Goal: Task Accomplishment & Management: Manage account settings

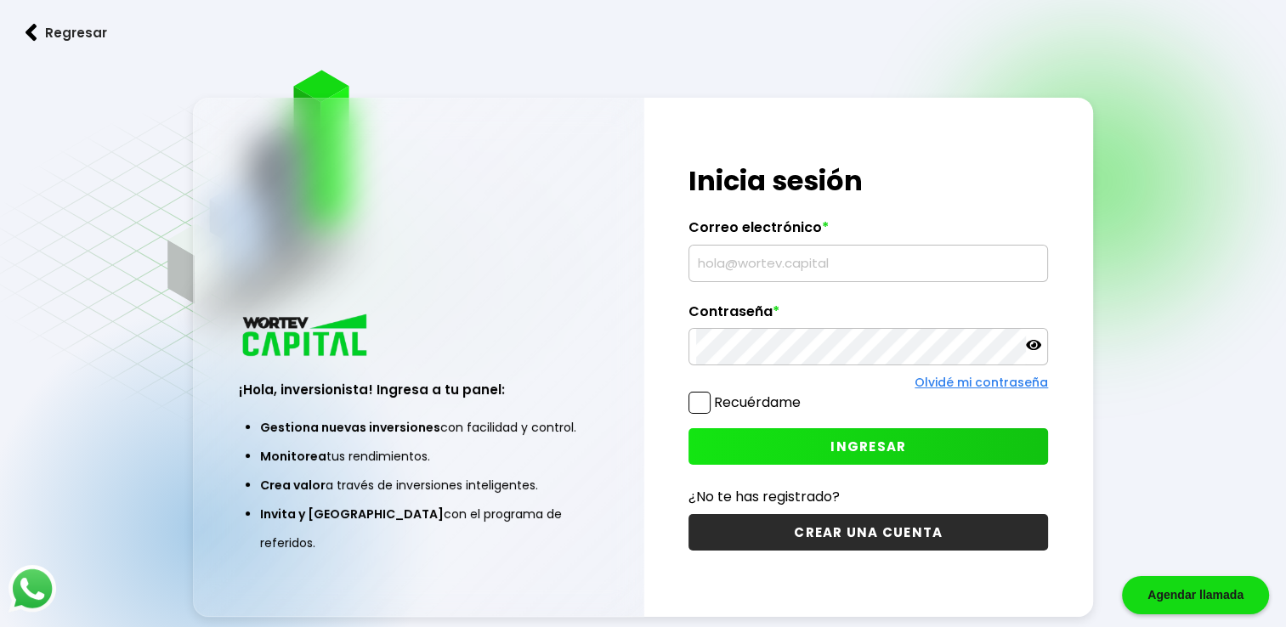
type input "[EMAIL_ADDRESS][DOMAIN_NAME]"
click at [876, 450] on span "INGRESAR" at bounding box center [869, 447] width 76 height 18
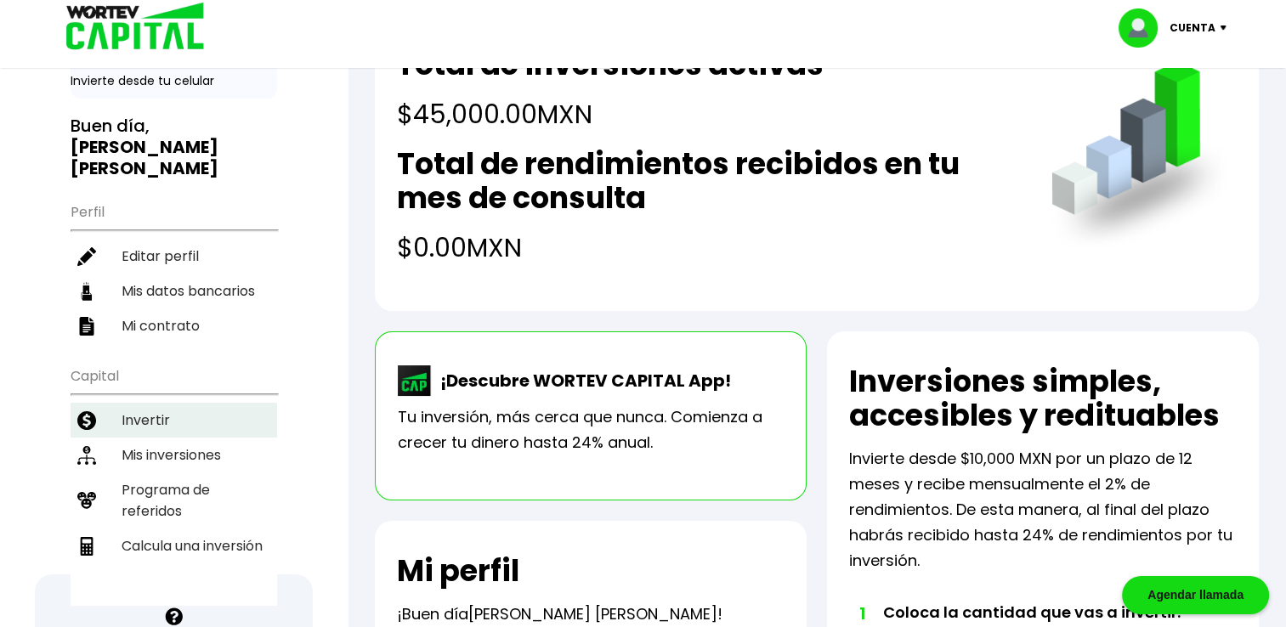
scroll to position [170, 0]
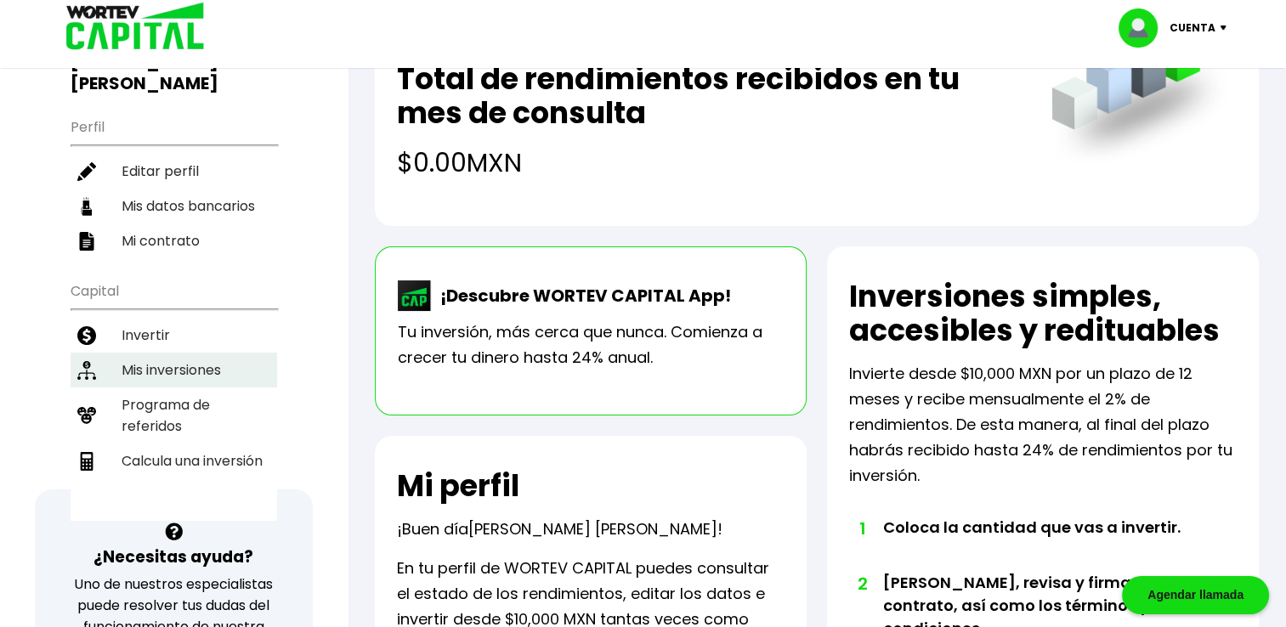
click at [224, 353] on li "Mis inversiones" at bounding box center [174, 370] width 207 height 35
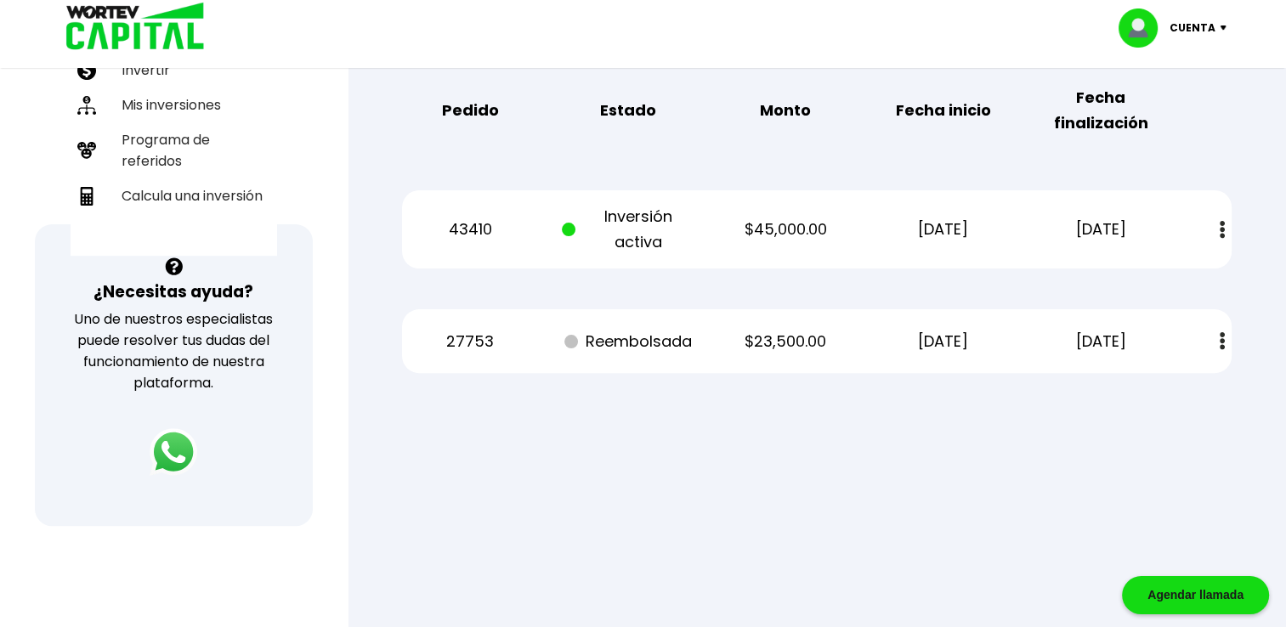
scroll to position [510, 0]
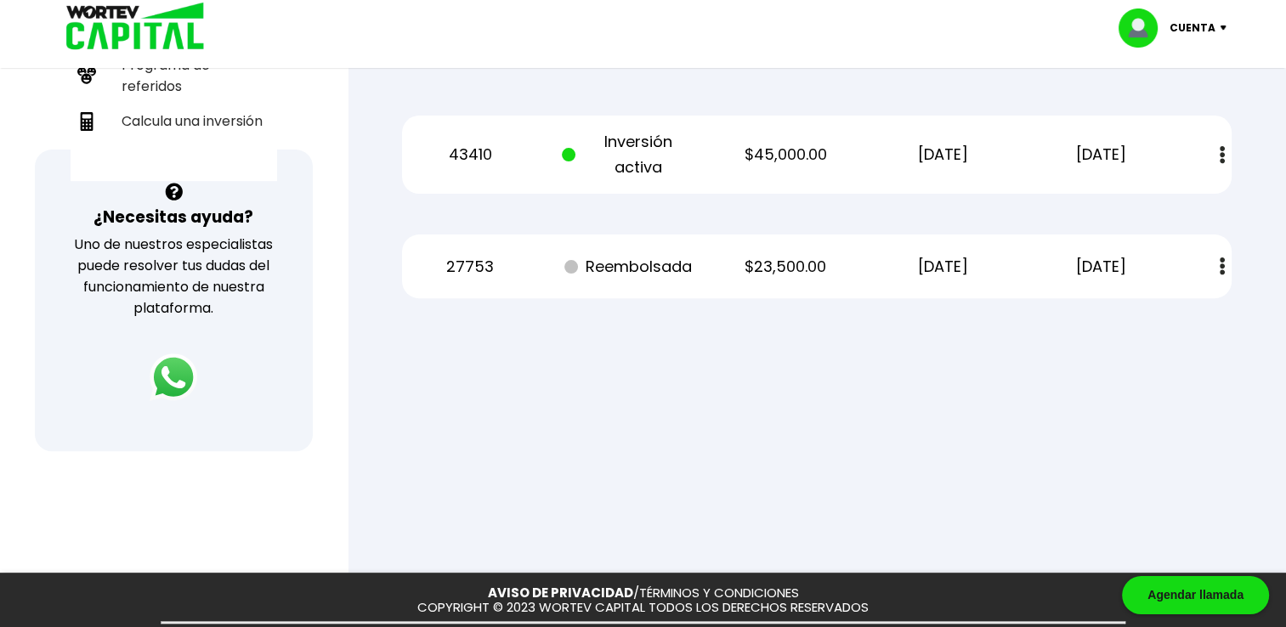
click at [1222, 152] on img at bounding box center [1222, 155] width 5 height 18
click at [1075, 196] on link "Estado de cuenta" at bounding box center [1108, 200] width 119 height 21
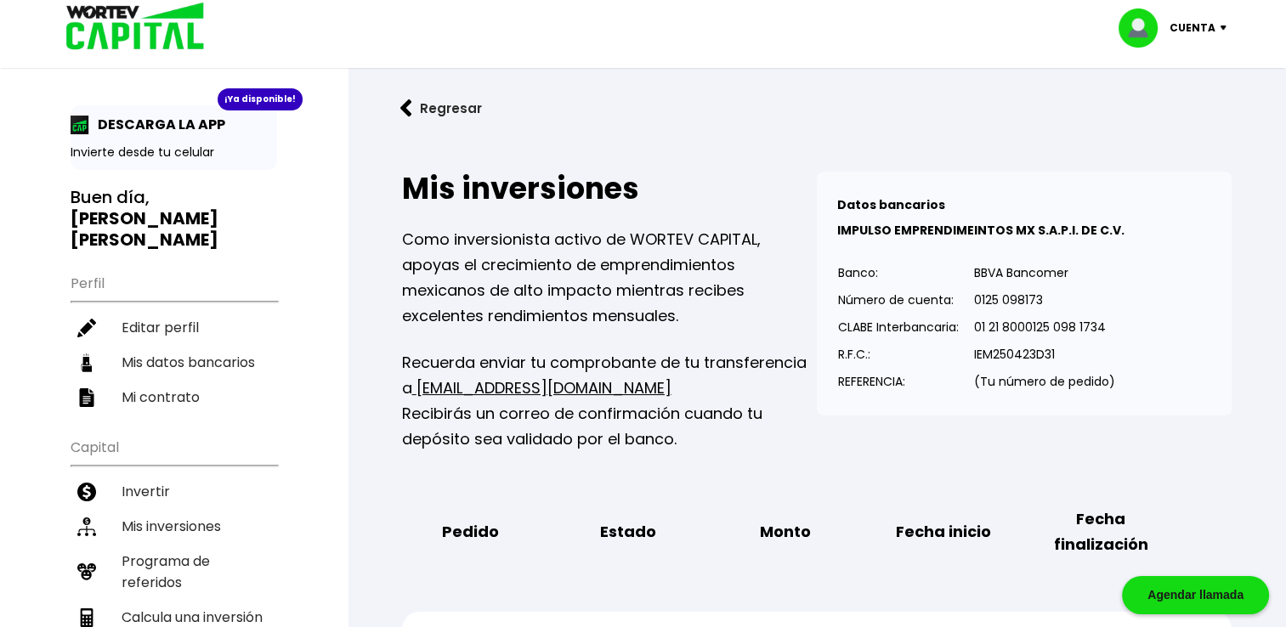
scroll to position [0, 0]
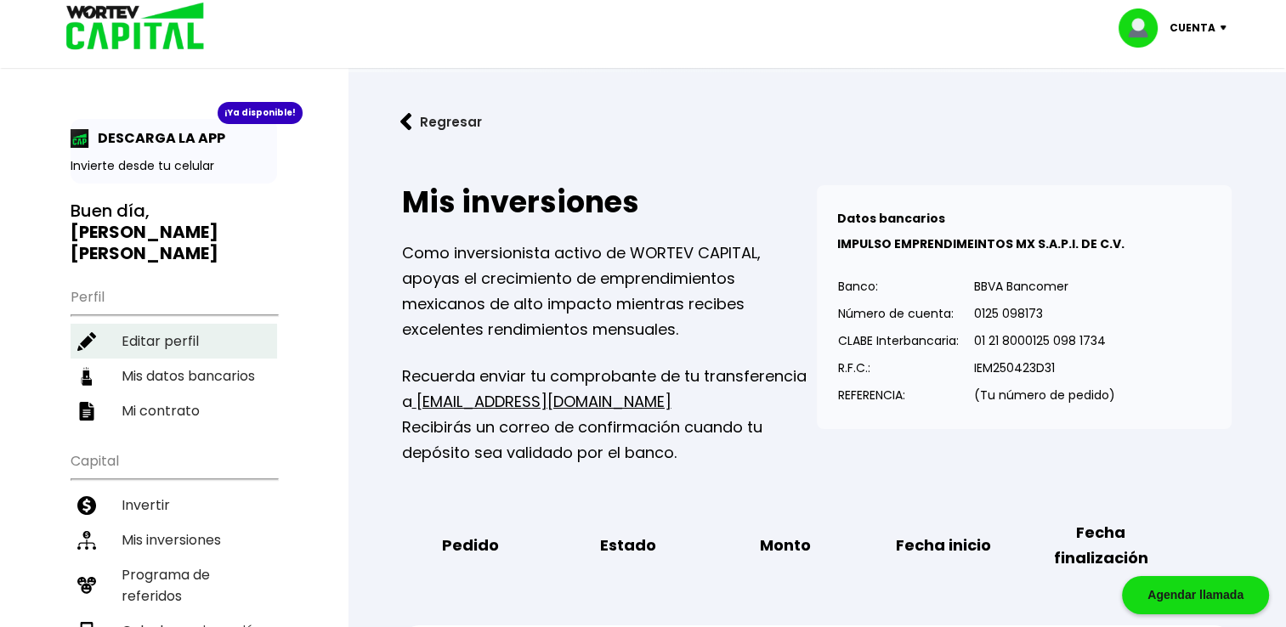
click at [176, 324] on li "Editar perfil" at bounding box center [174, 341] width 207 height 35
select select "Hombre"
select select "Licenciatura"
select select "SO"
select select "BBVA Bancomer"
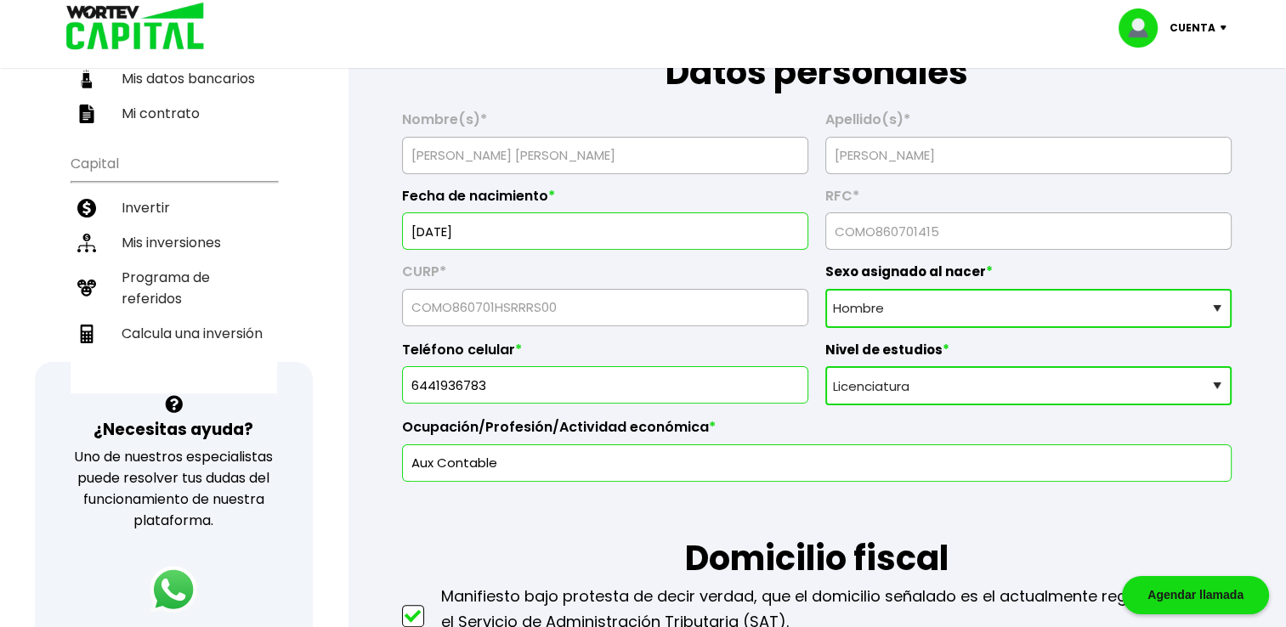
scroll to position [340, 0]
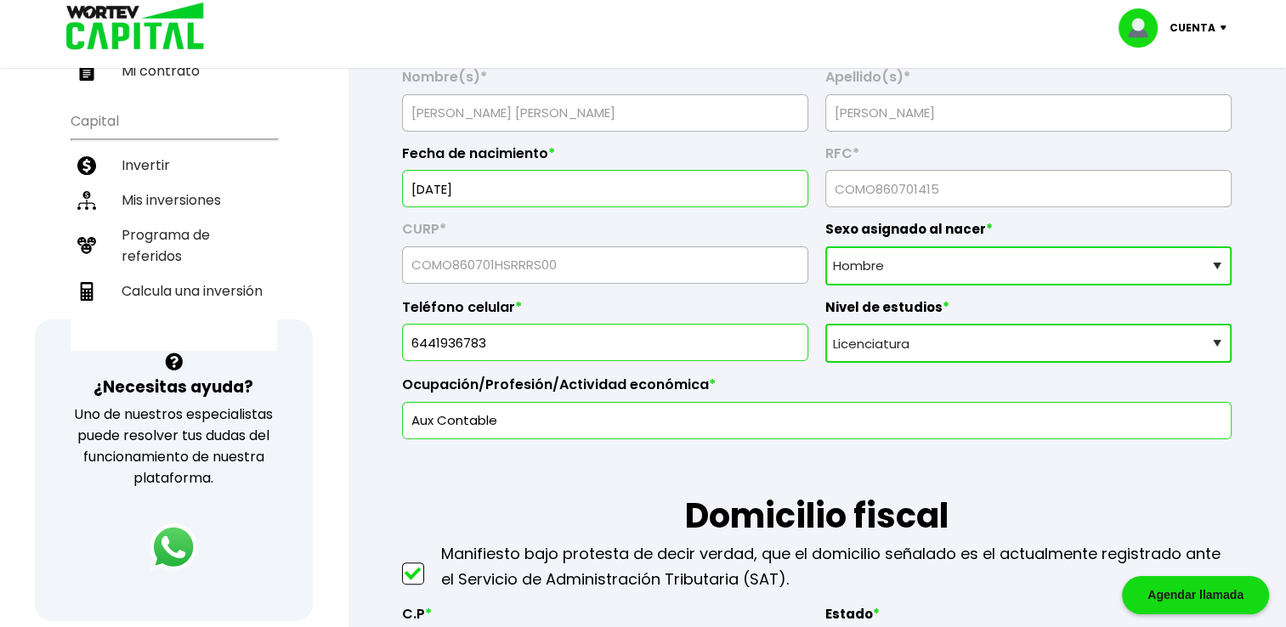
drag, startPoint x: 490, startPoint y: 337, endPoint x: 369, endPoint y: 346, distance: 121.1
type input "6625892555"
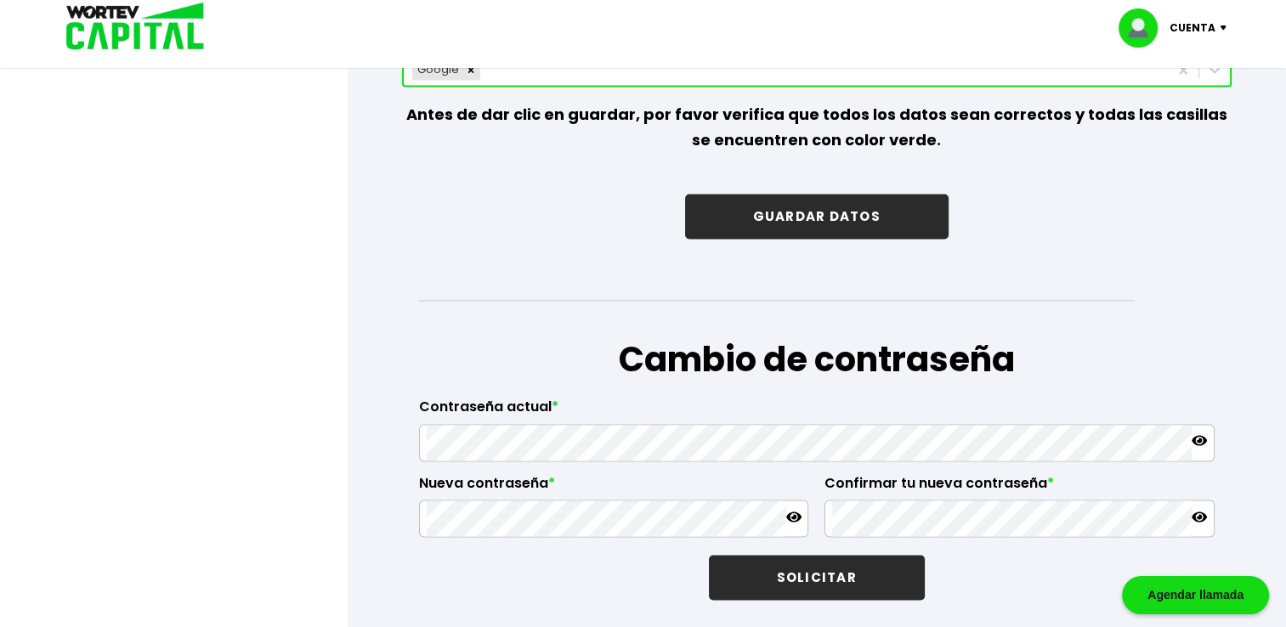
scroll to position [2465, 0]
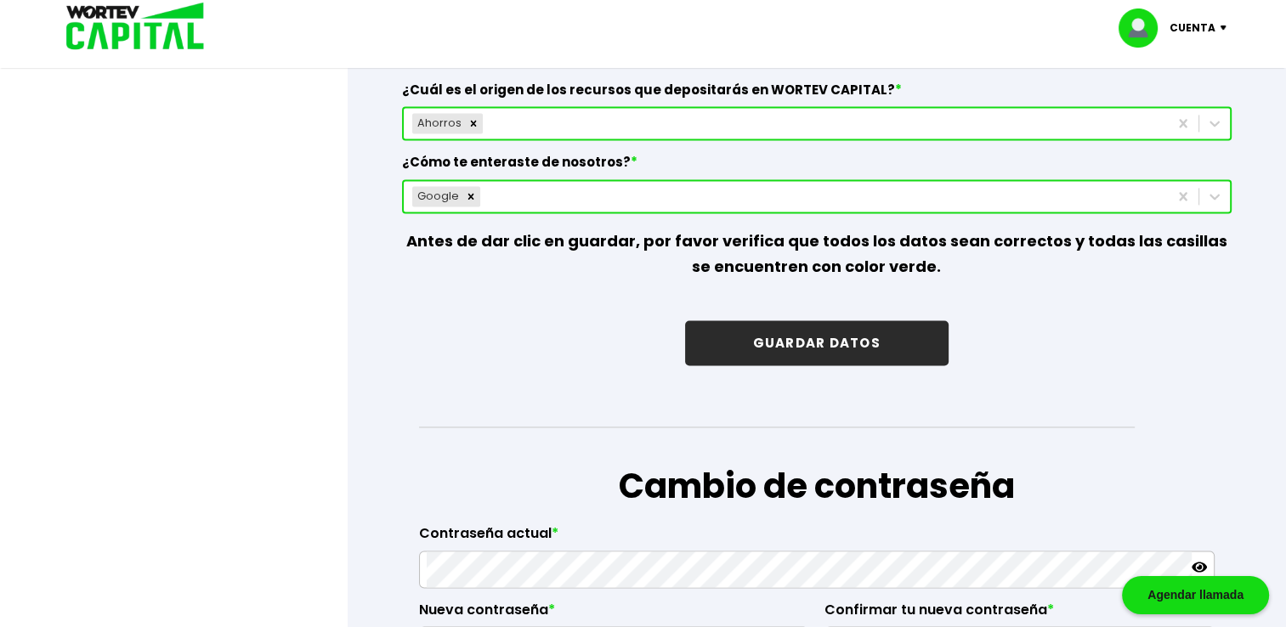
click at [877, 339] on button "GUARDAR DATOS" at bounding box center [817, 342] width 264 height 45
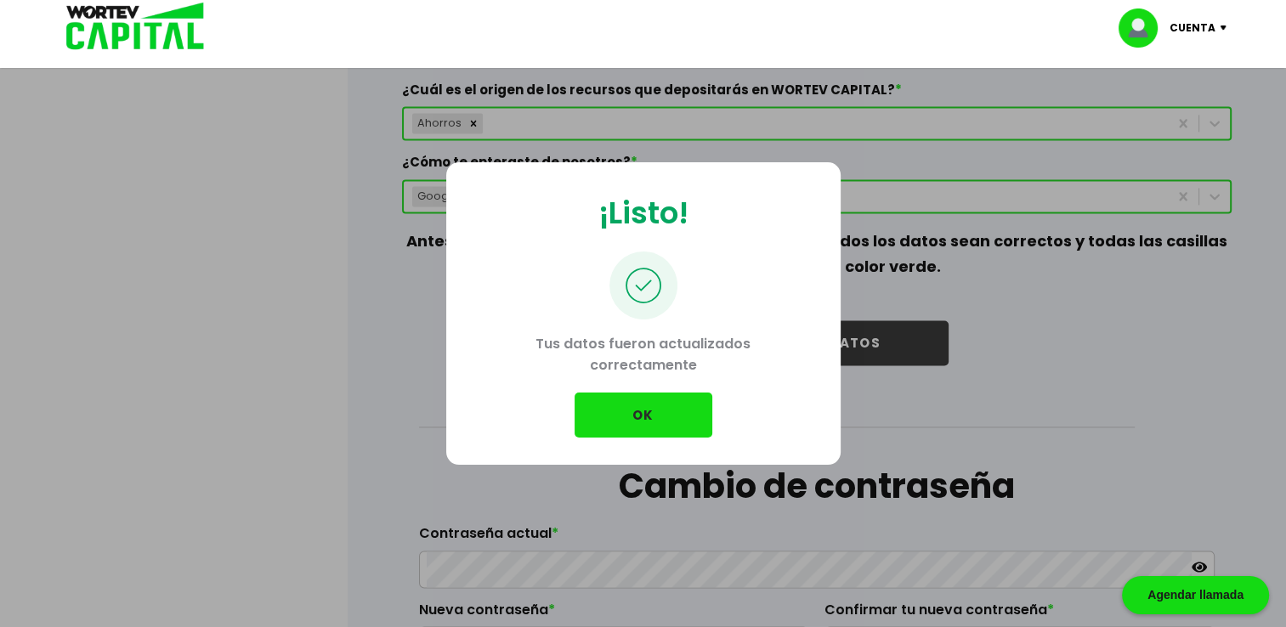
click at [659, 417] on button "OK" at bounding box center [644, 415] width 138 height 45
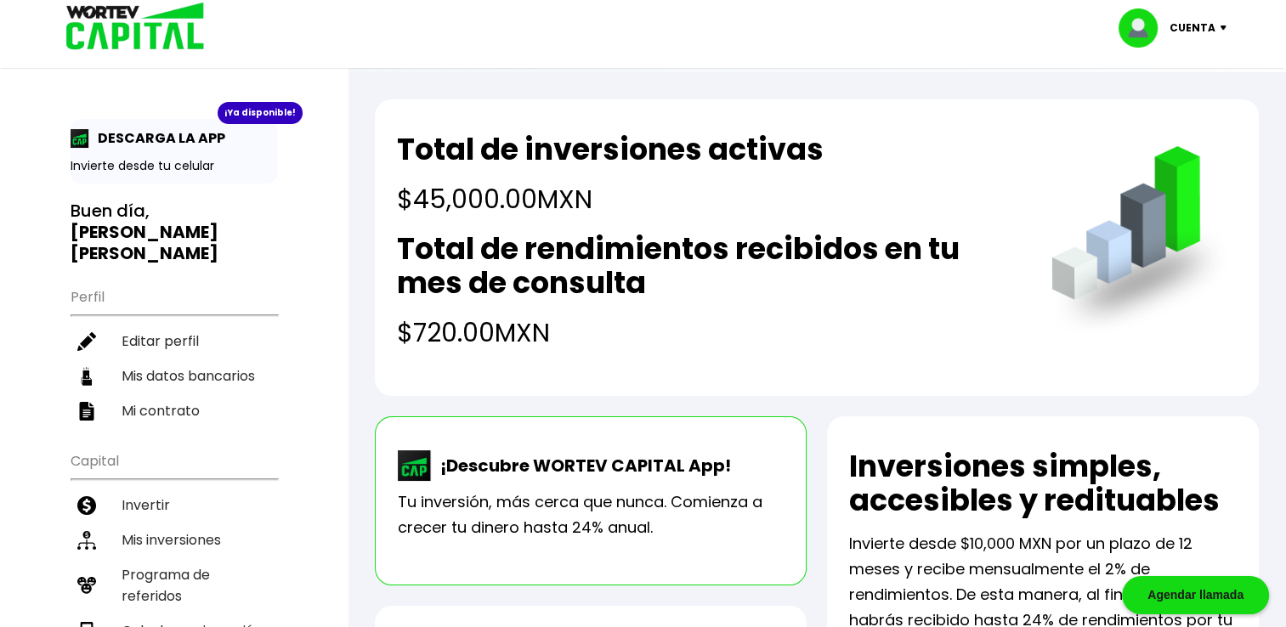
click at [1216, 29] on img at bounding box center [1227, 28] width 23 height 5
click at [1176, 114] on li "Cerrar sesión" at bounding box center [1175, 113] width 136 height 35
